Goal: Task Accomplishment & Management: Manage account settings

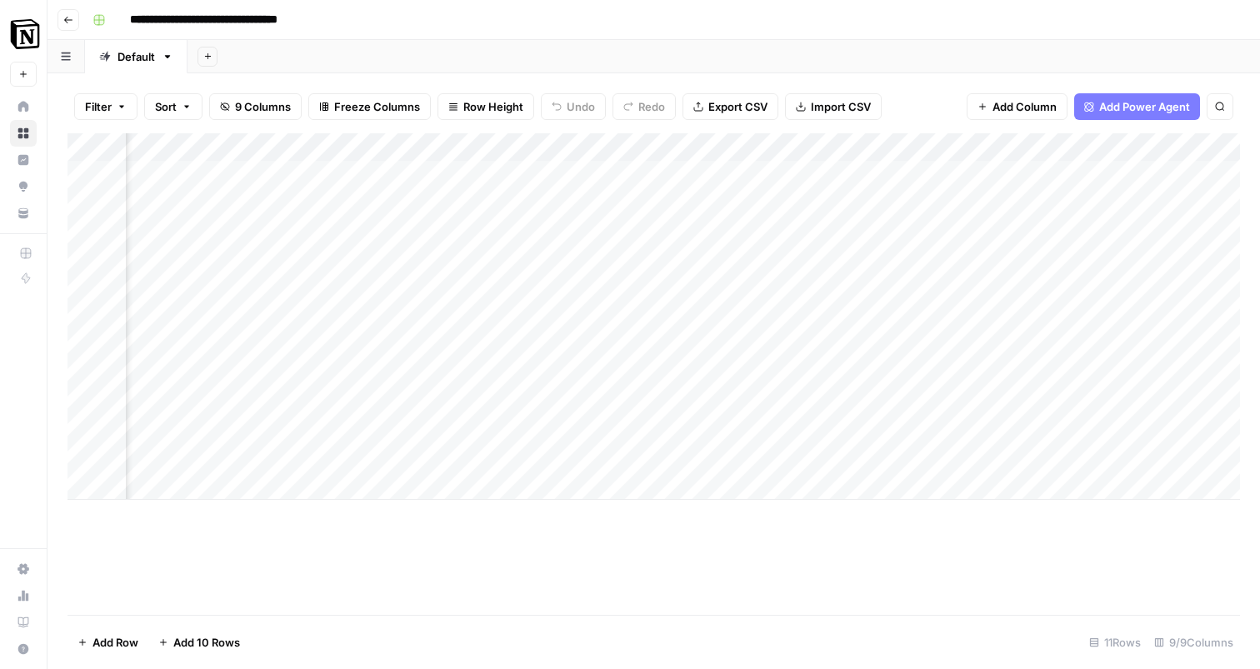
scroll to position [0, 872]
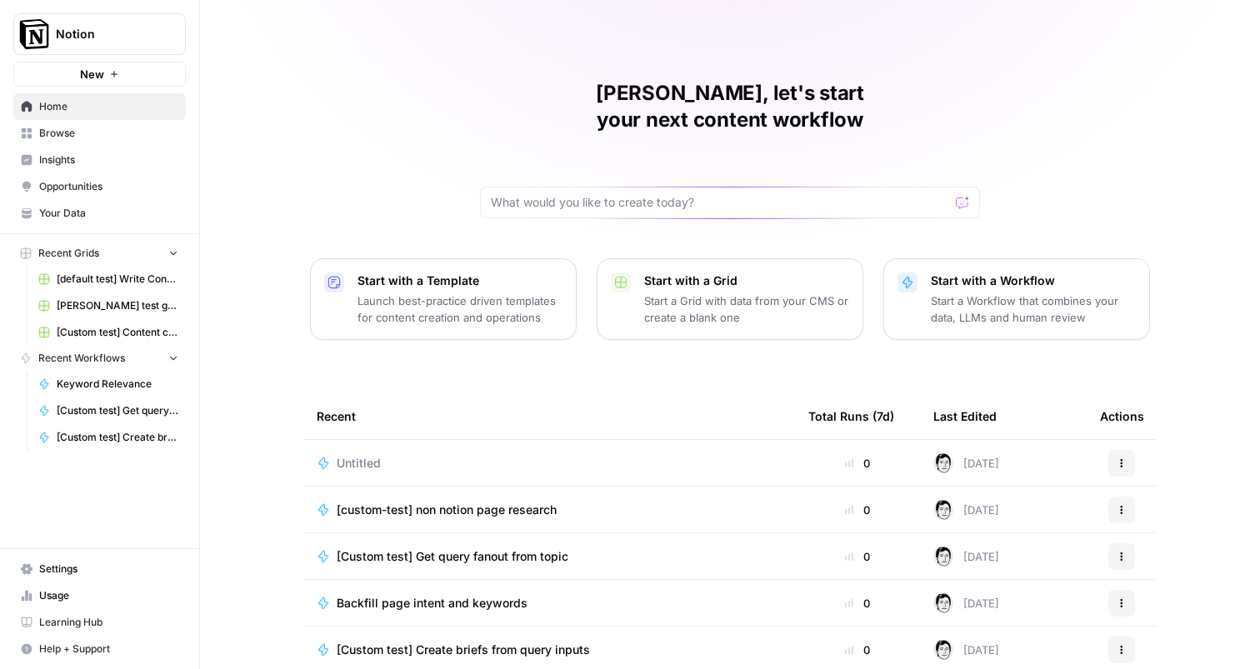
click at [89, 572] on span "Settings" at bounding box center [108, 569] width 139 height 15
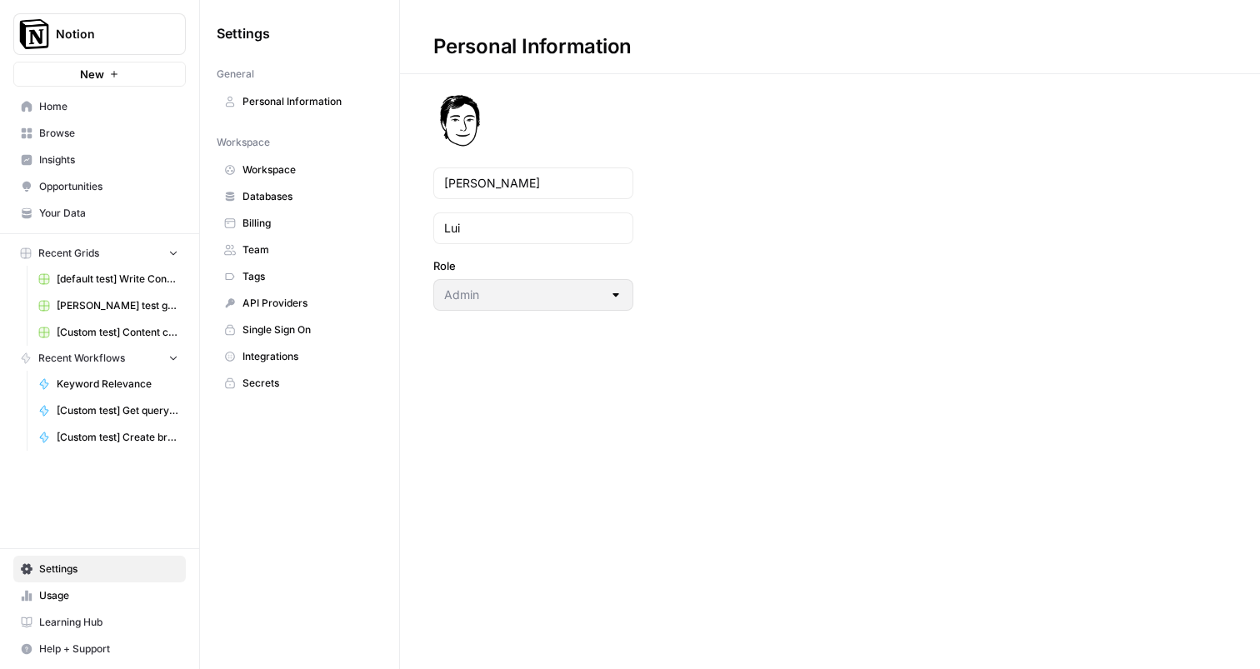
click at [282, 243] on span "Team" at bounding box center [309, 250] width 133 height 15
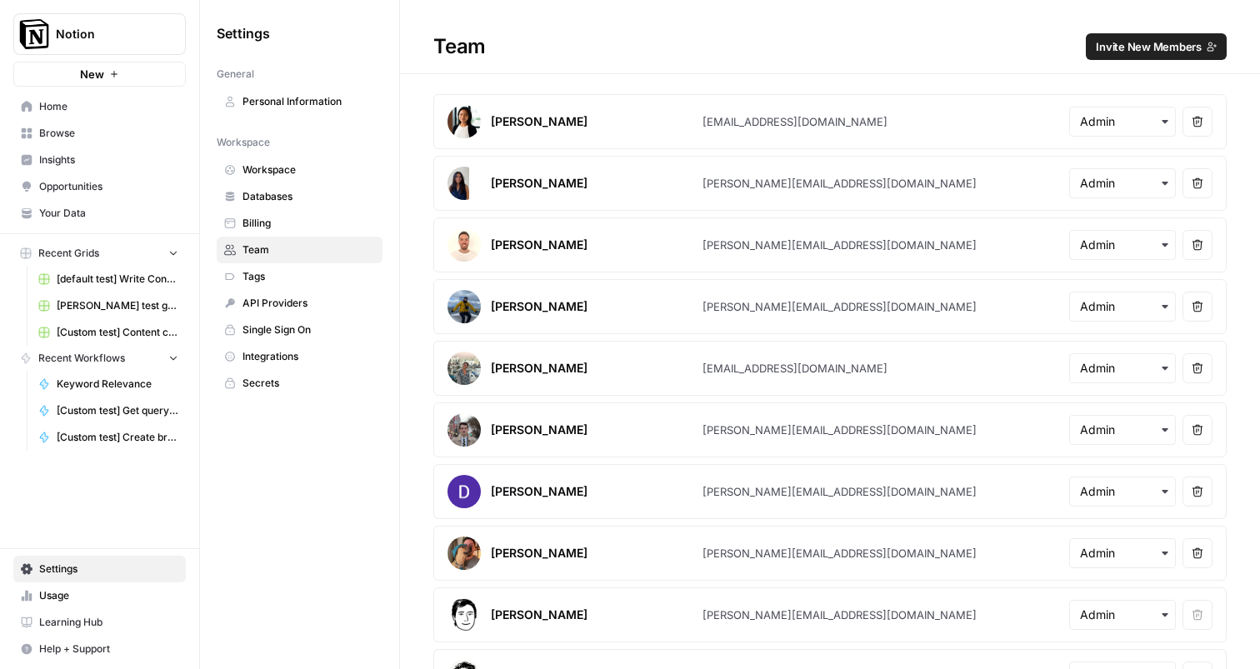
click at [1122, 53] on span "Invite New Members" at bounding box center [1149, 46] width 106 height 17
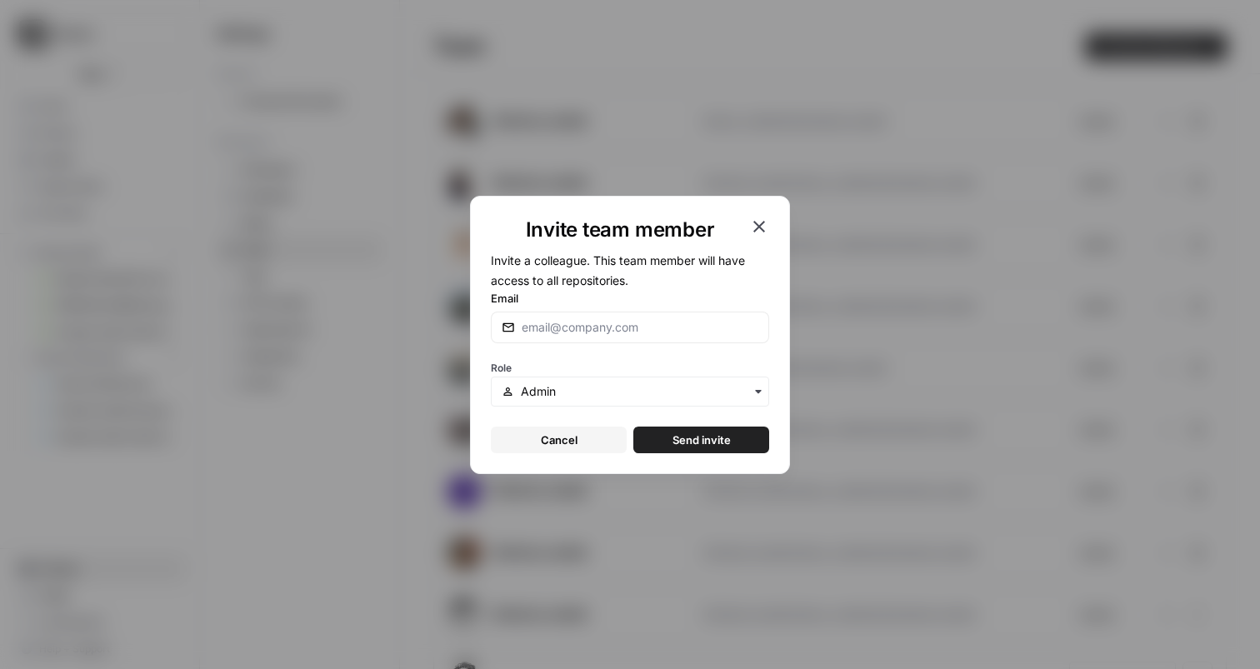
click at [595, 337] on div at bounding box center [630, 328] width 278 height 32
paste input "[PERSON_NAME][EMAIL_ADDRESS][PERSON_NAME][DOMAIN_NAME]"
type input "[PERSON_NAME][EMAIL_ADDRESS][PERSON_NAME][DOMAIN_NAME]"
click at [588, 388] on input "text" at bounding box center [640, 391] width 238 height 17
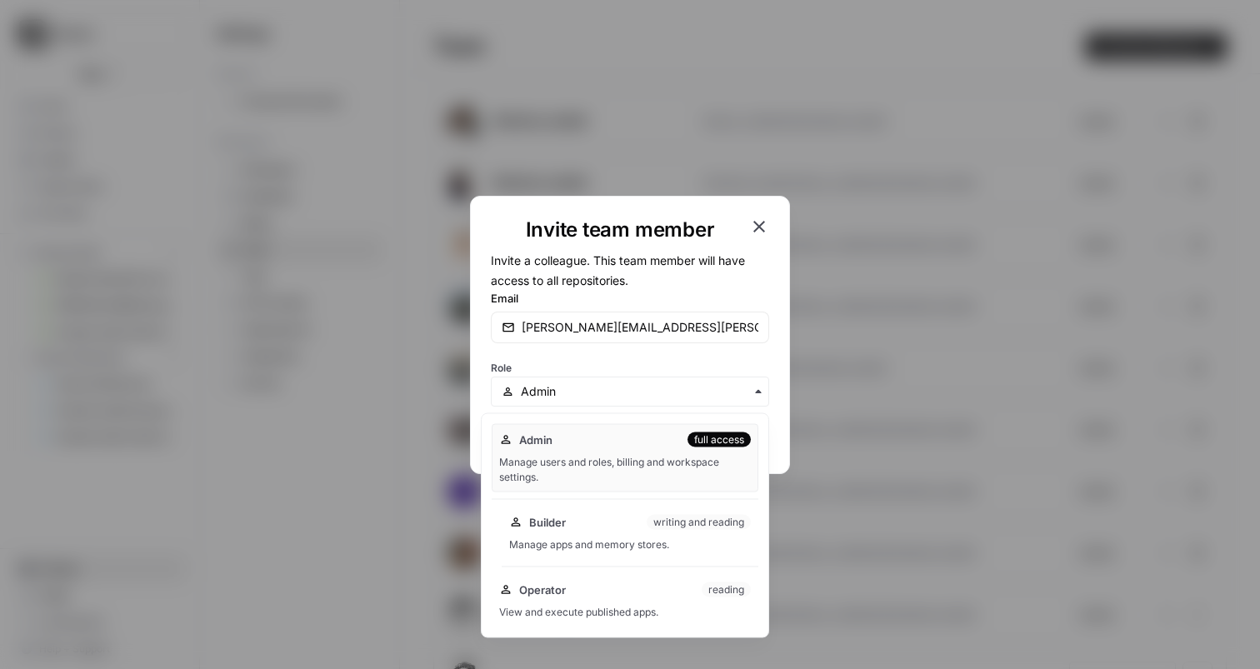
click at [599, 532] on div "Builder writing and reading Manage apps and memory stores." at bounding box center [630, 533] width 257 height 53
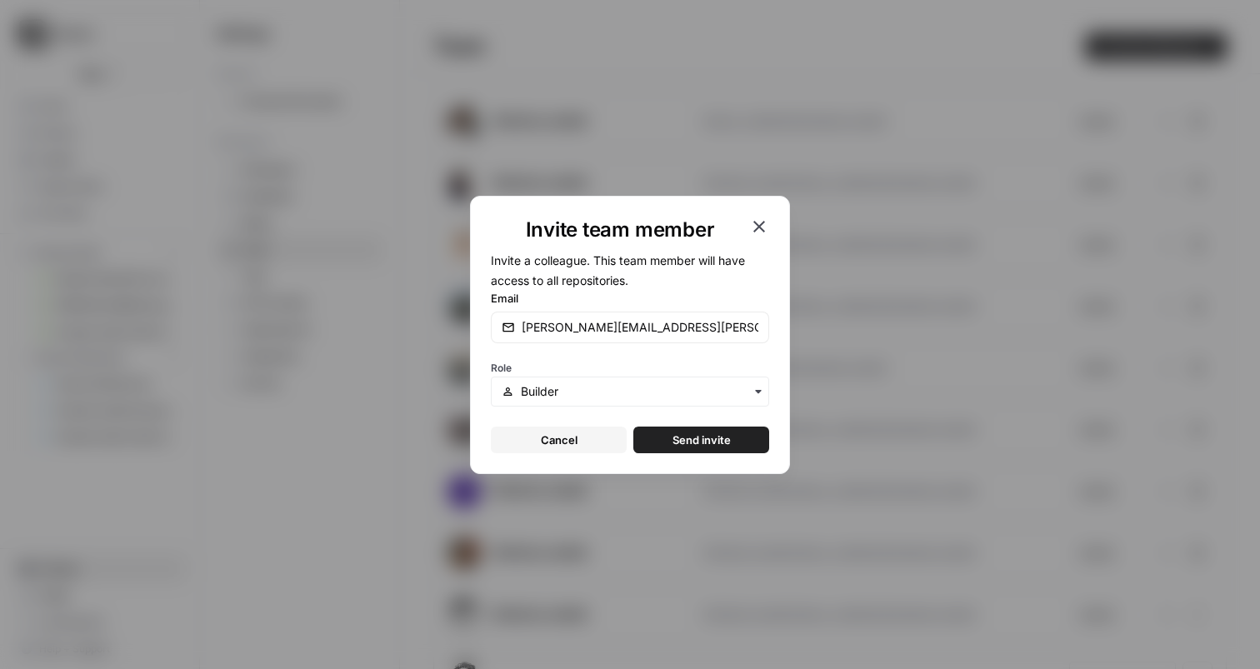
click at [704, 432] on span "Send invite" at bounding box center [702, 440] width 58 height 17
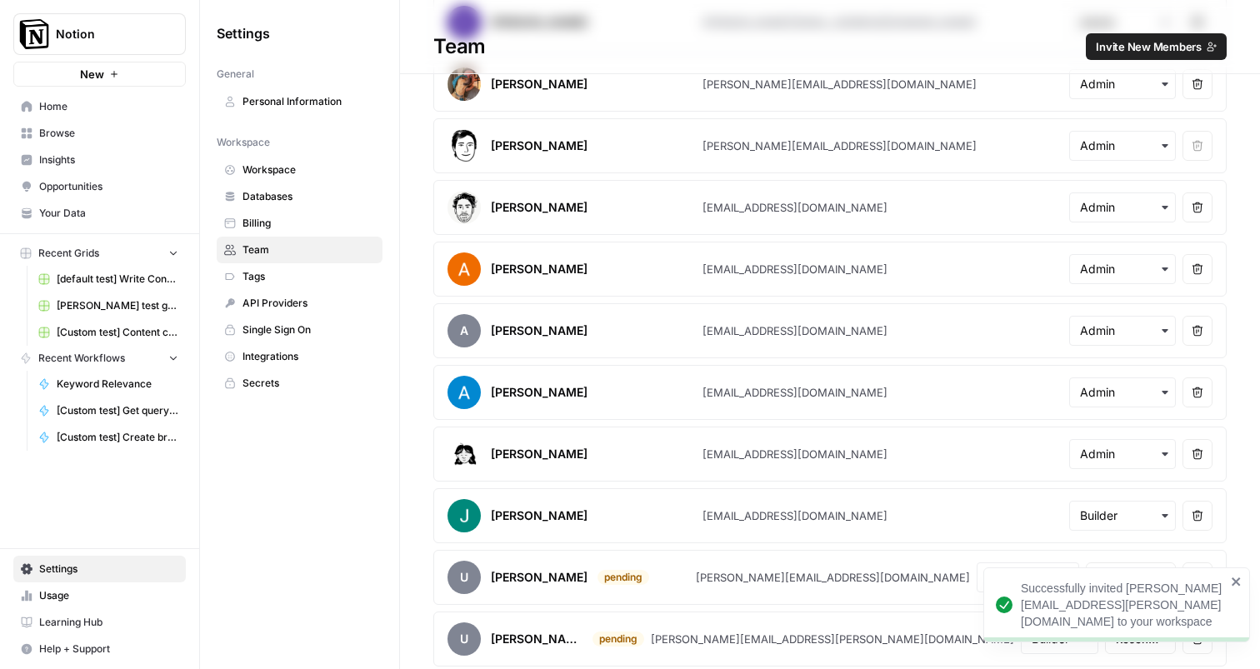
scroll to position [473, 0]
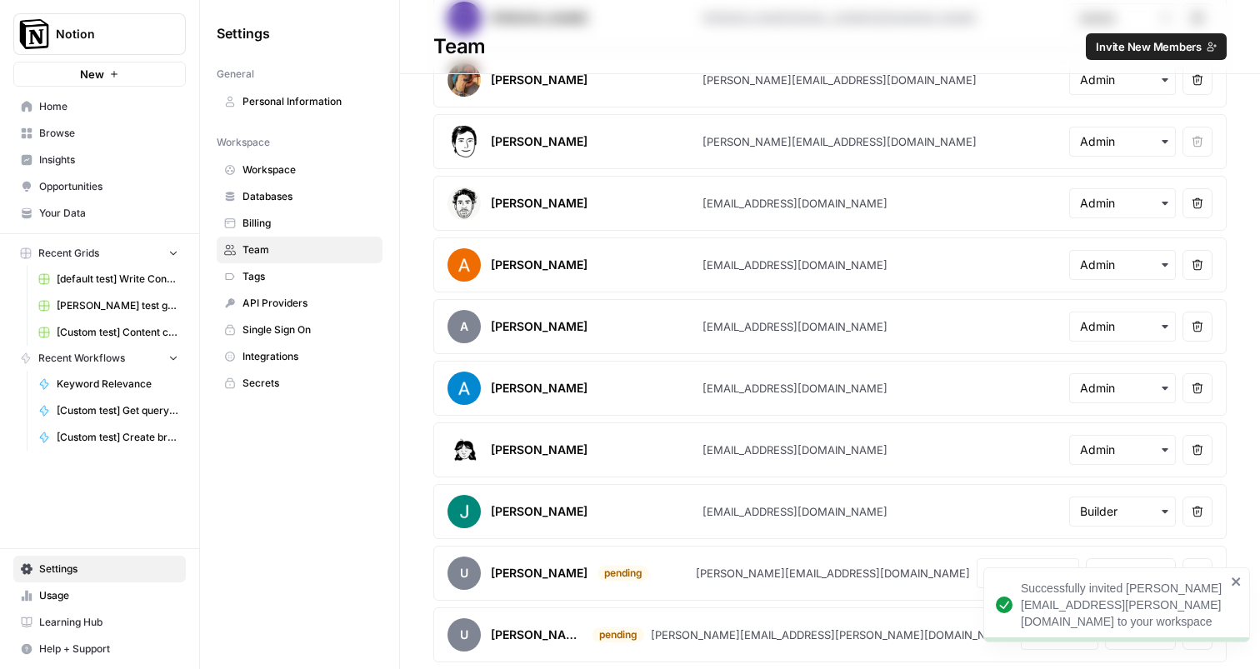
click at [372, 537] on div "Settings General Personal Information Workspace Workspace Databases Billing Tea…" at bounding box center [299, 334] width 199 height 669
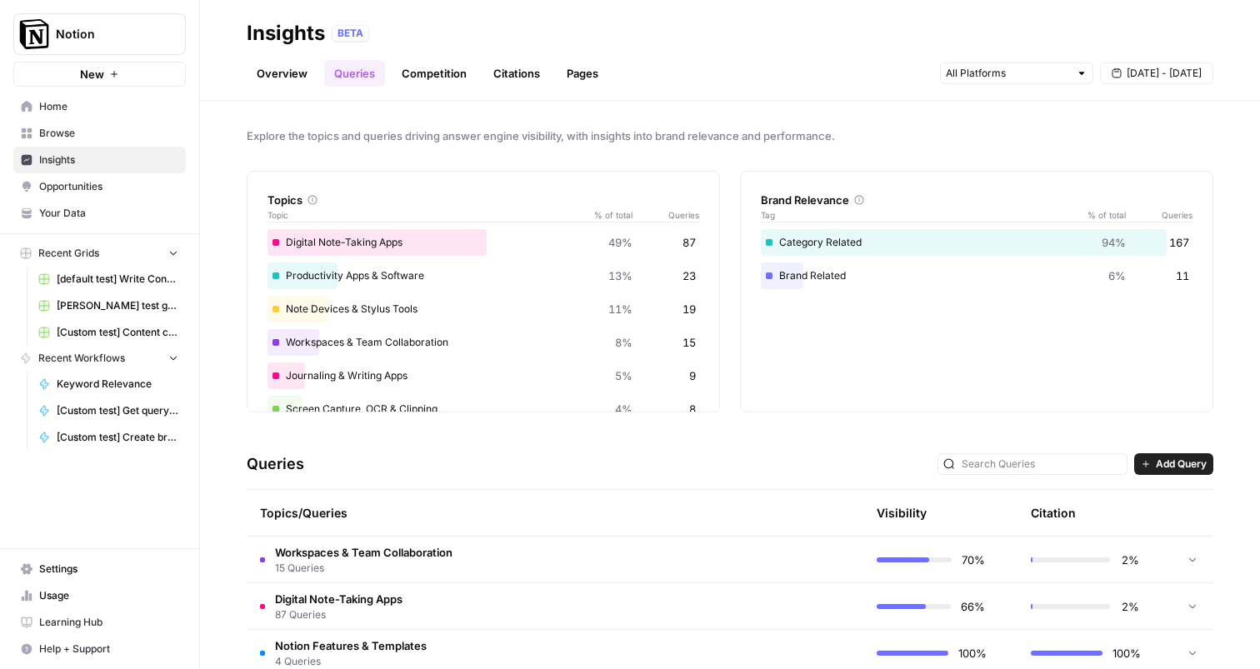
scroll to position [131, 0]
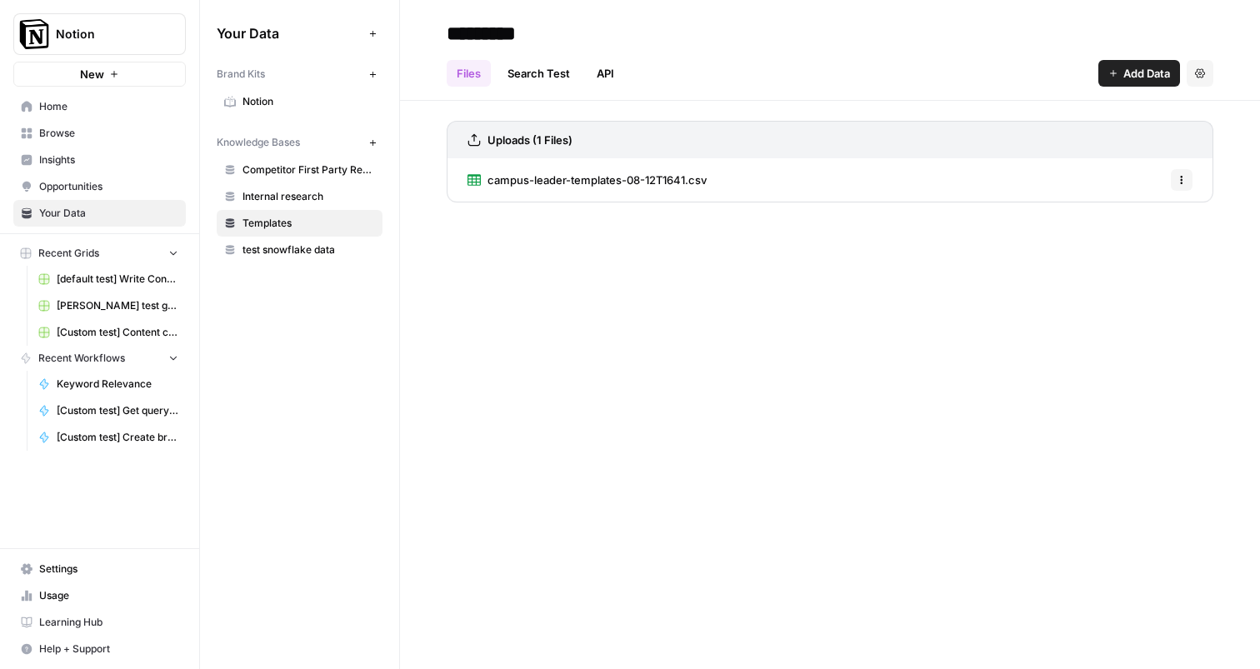
click at [103, 163] on span "Insights" at bounding box center [108, 160] width 139 height 15
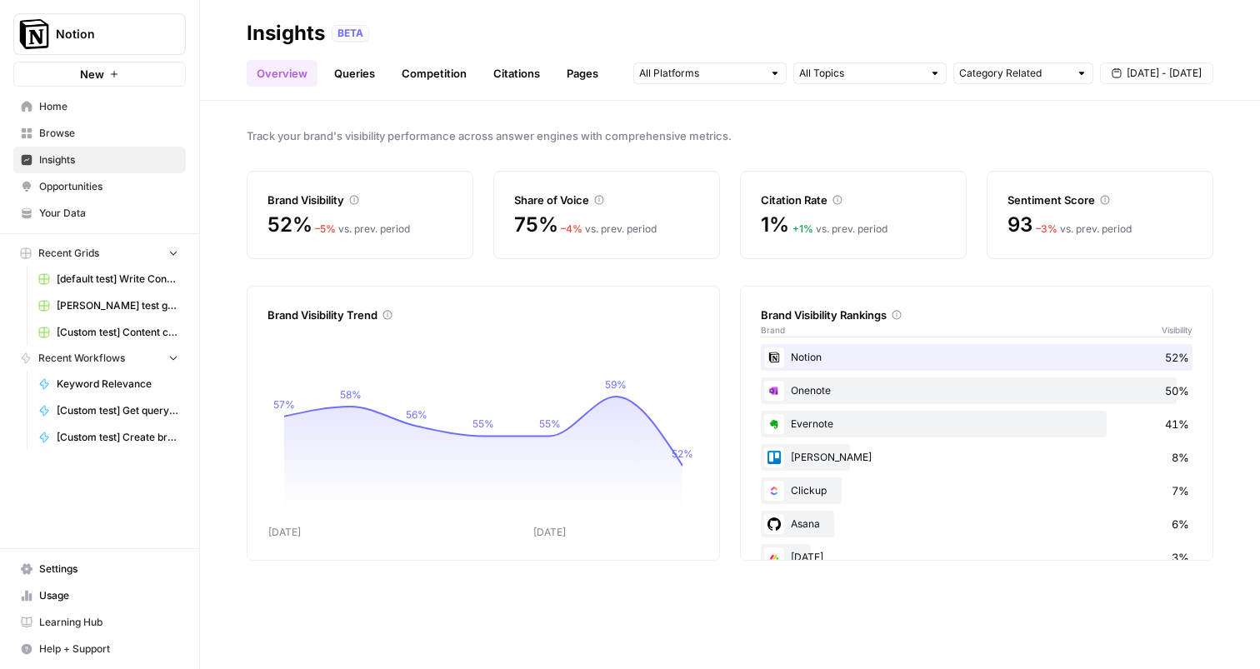
click at [97, 35] on span "Notion" at bounding box center [106, 34] width 101 height 17
click at [83, 112] on span "Home" at bounding box center [108, 106] width 139 height 15
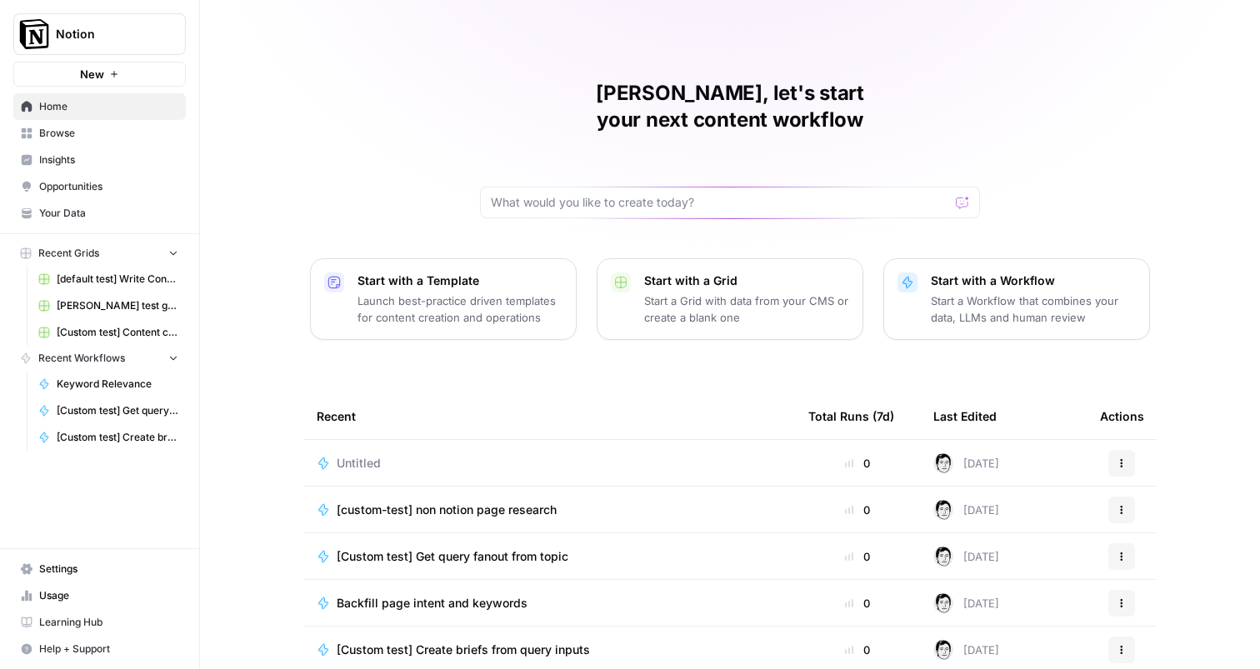
click at [355, 80] on div "[PERSON_NAME], let's start your next content workflow Start with a Template Lau…" at bounding box center [730, 397] width 1060 height 794
click at [399, 159] on div "[PERSON_NAME], let's start your next content workflow Start with a Template Lau…" at bounding box center [730, 397] width 1060 height 794
click at [93, 566] on span "Settings" at bounding box center [108, 569] width 139 height 15
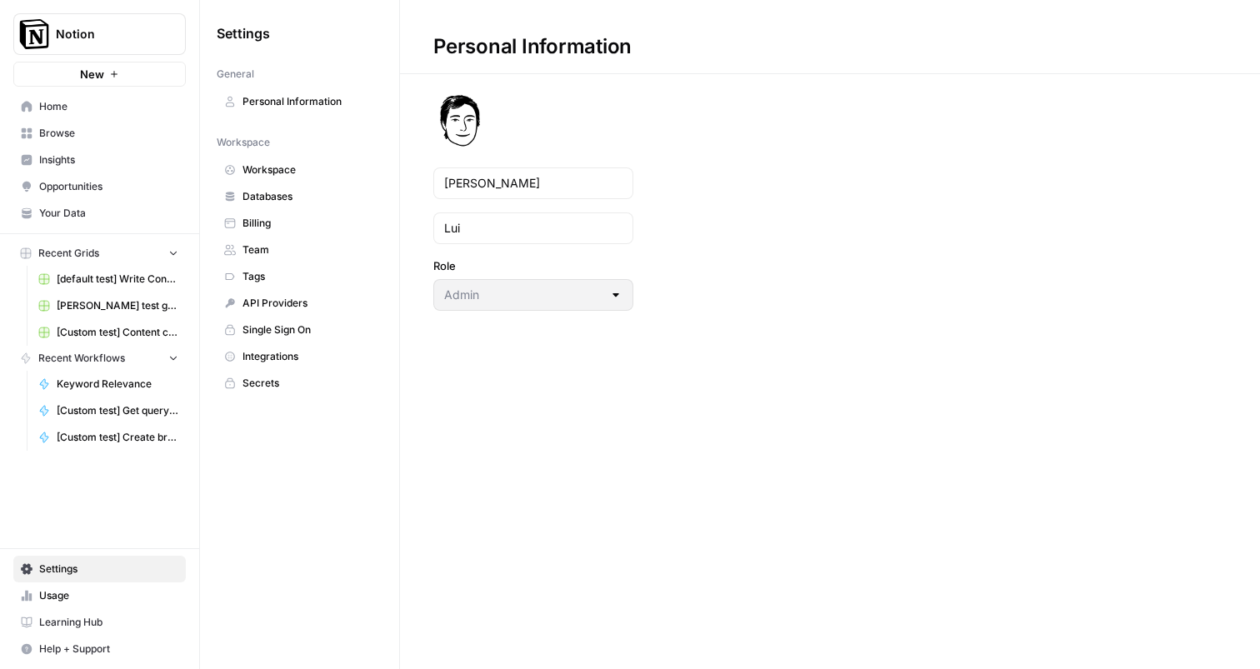
click at [267, 244] on span "Team" at bounding box center [309, 250] width 133 height 15
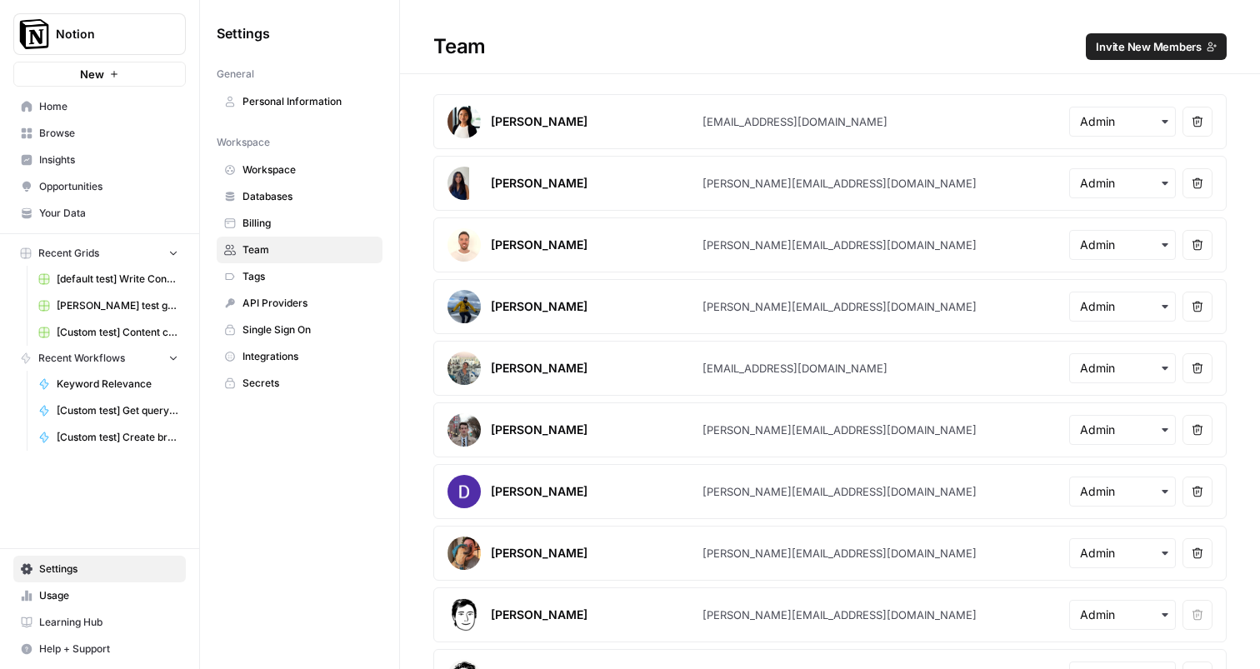
click at [263, 281] on span "Tags" at bounding box center [309, 276] width 133 height 15
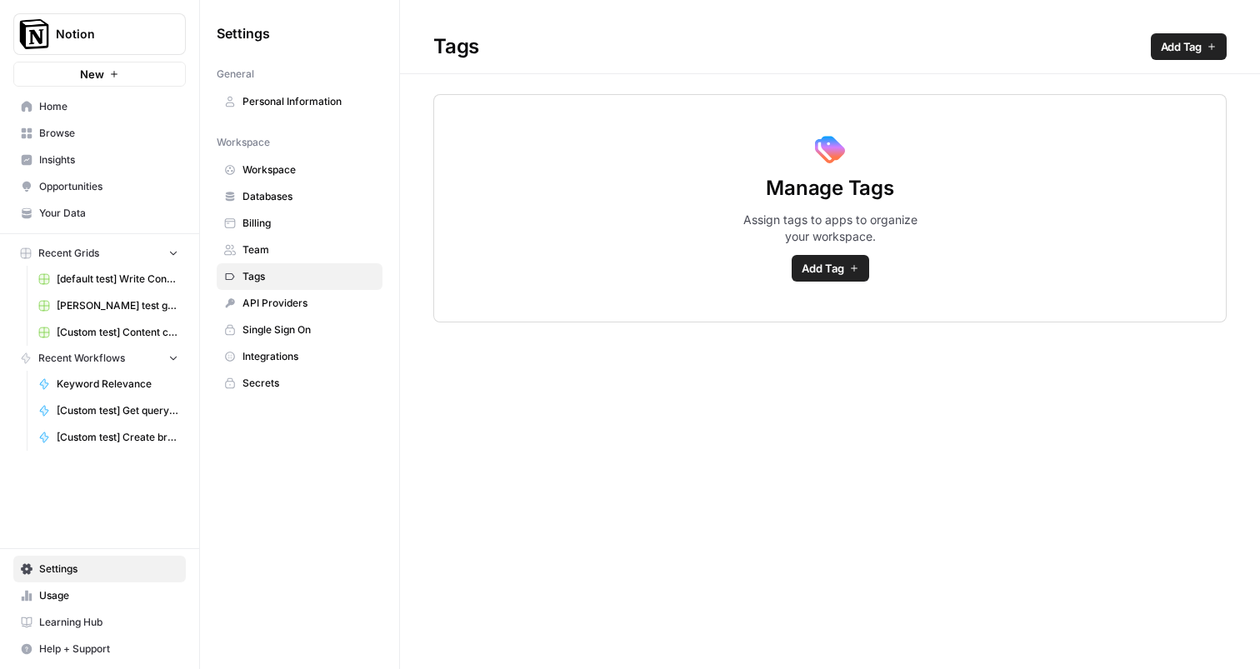
click at [278, 300] on span "API Providers" at bounding box center [309, 303] width 133 height 15
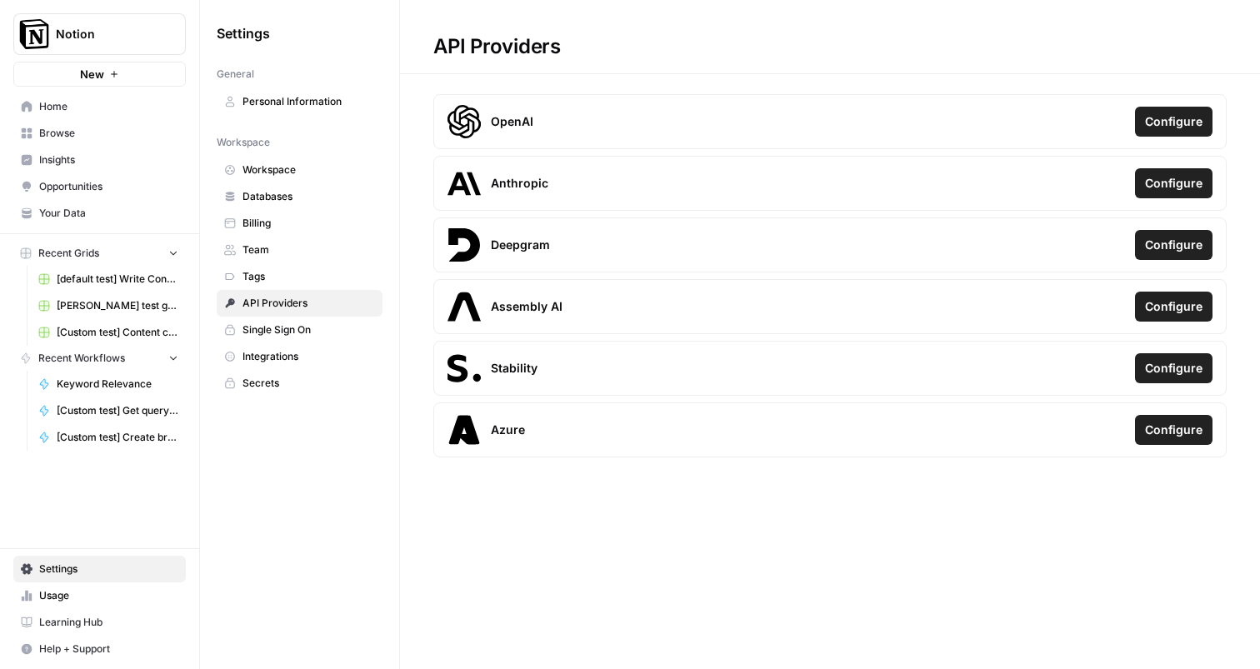
click at [278, 314] on link "API Providers" at bounding box center [300, 303] width 166 height 27
click at [272, 333] on span "Single Sign On" at bounding box center [309, 330] width 133 height 15
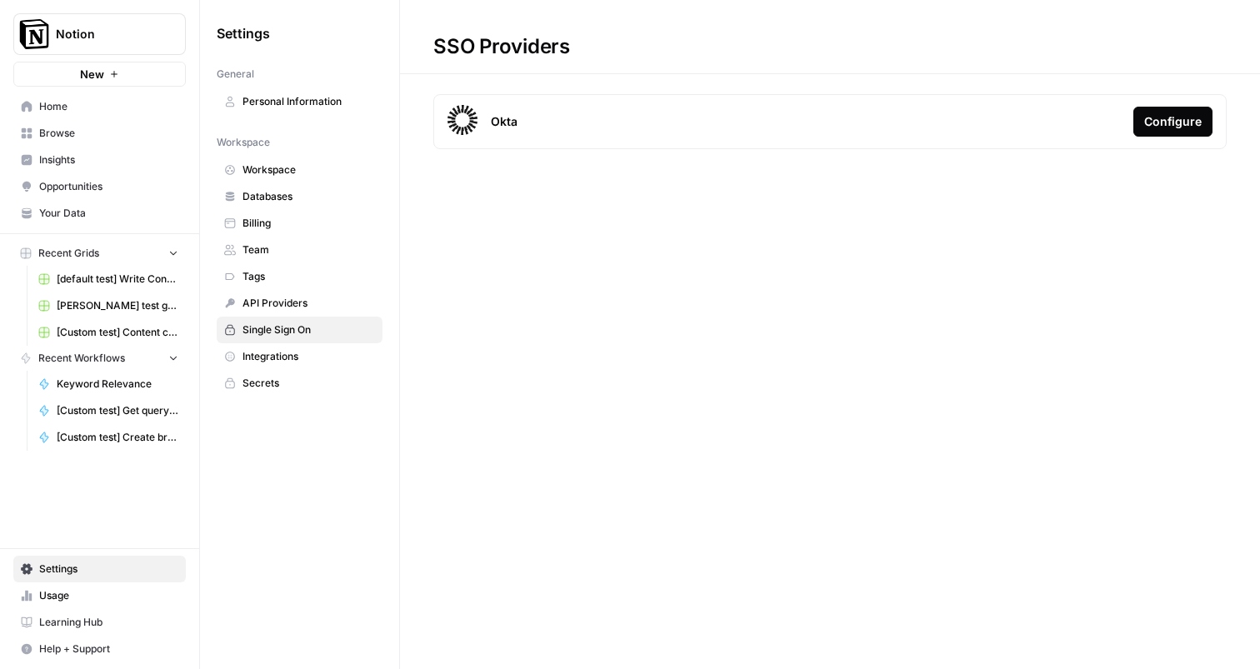
click at [272, 349] on span "Integrations" at bounding box center [309, 356] width 133 height 15
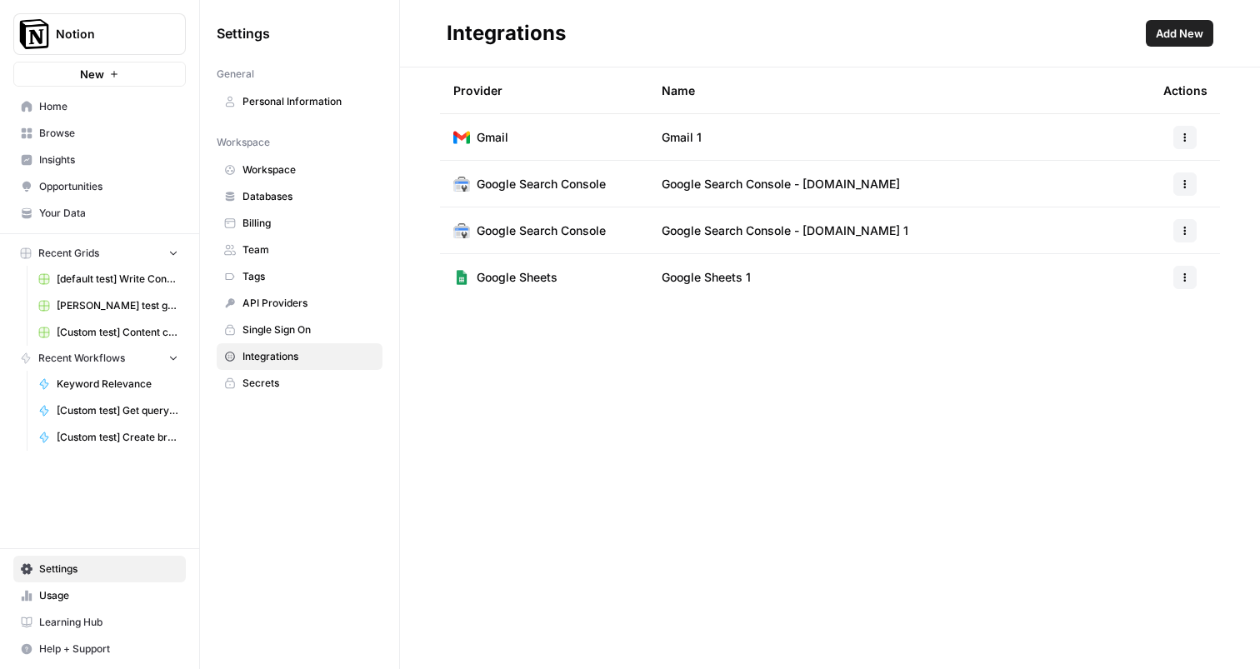
click at [278, 261] on link "Team" at bounding box center [300, 250] width 166 height 27
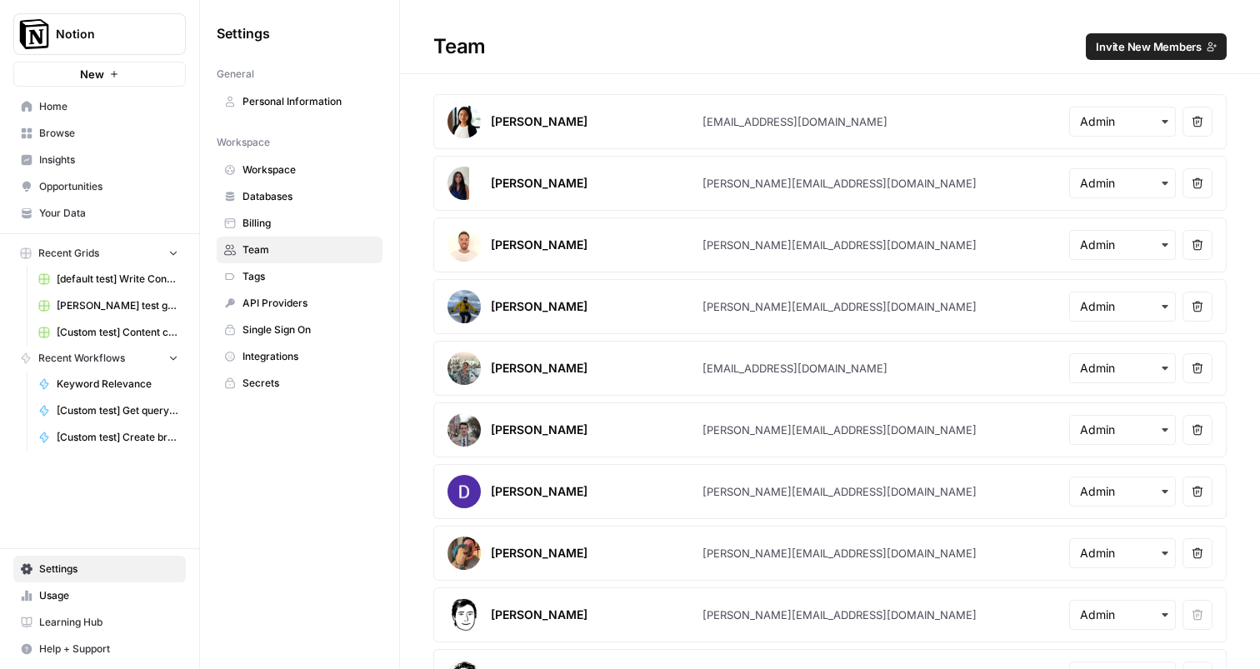
click at [278, 217] on span "Billing" at bounding box center [309, 223] width 133 height 15
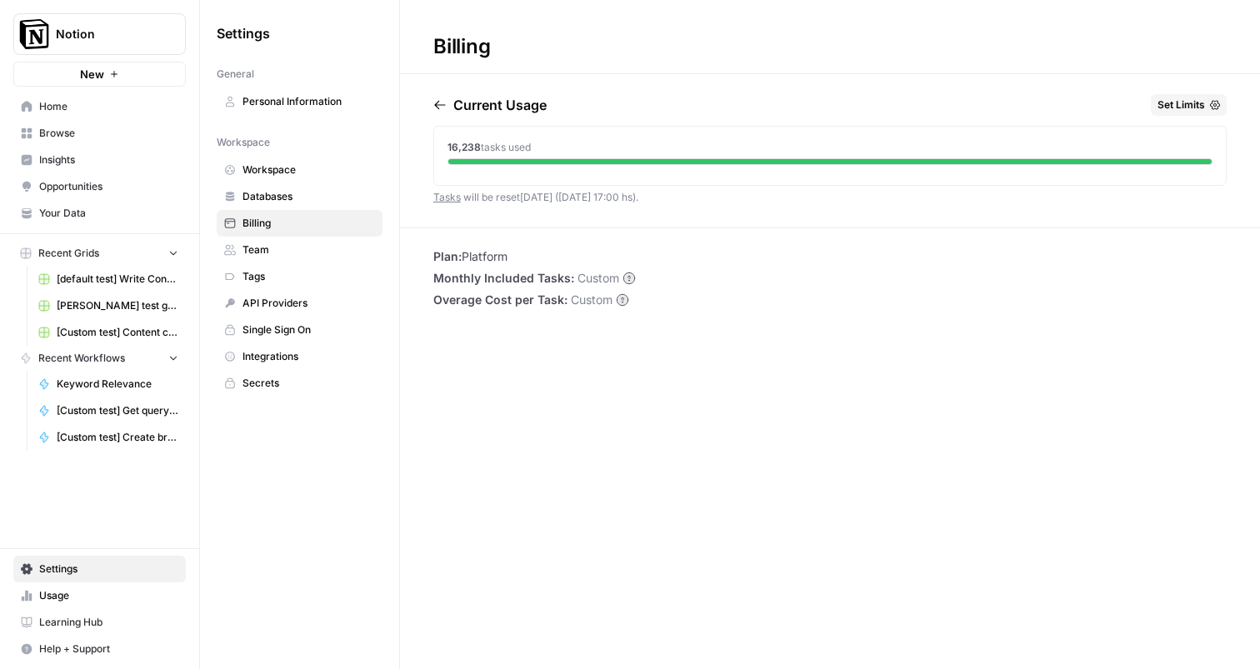
click at [278, 204] on link "Databases" at bounding box center [300, 196] width 166 height 27
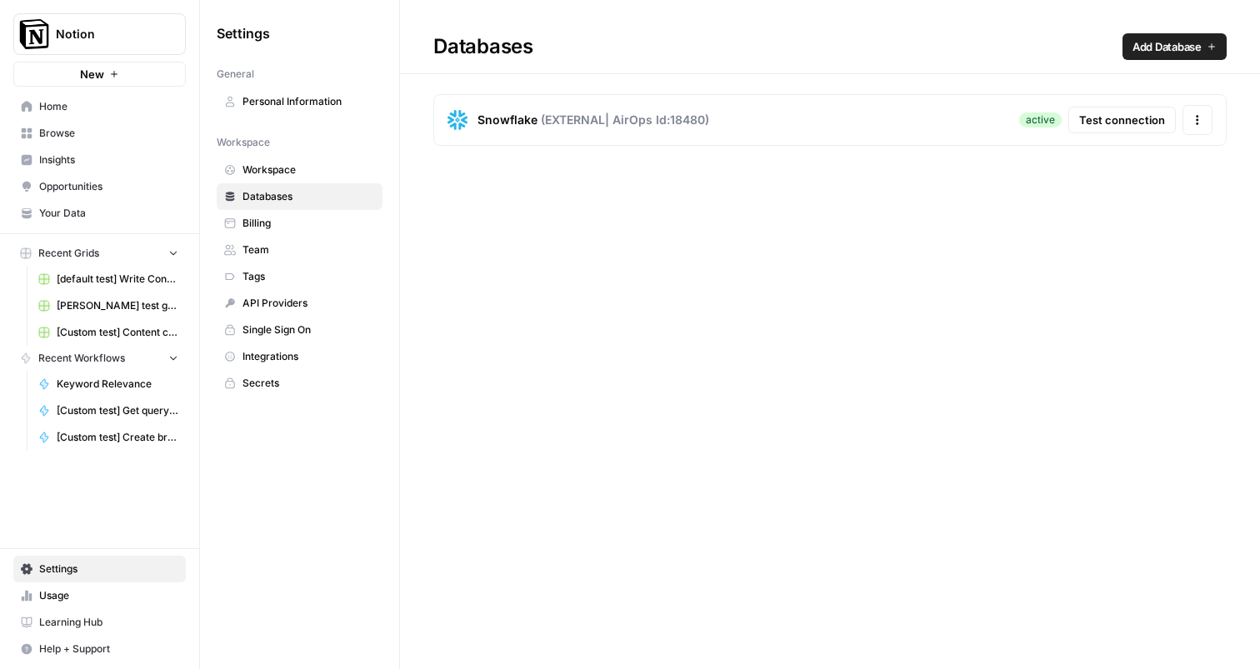
click at [278, 175] on span "Workspace" at bounding box center [309, 170] width 133 height 15
